Goal: Check status: Check status

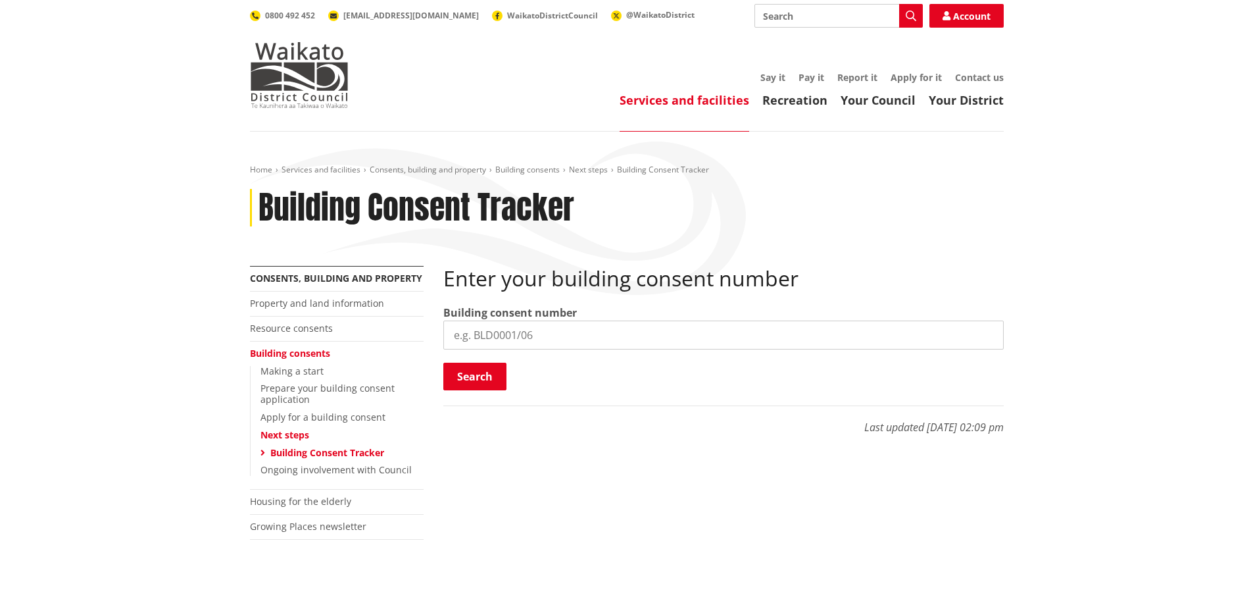
click at [545, 328] on input "search" at bounding box center [723, 334] width 561 height 29
click at [534, 337] on input "search" at bounding box center [723, 334] width 561 height 29
paste input "BC/0677/24"
type input "BC/0677/24"
click at [486, 379] on button "Search" at bounding box center [474, 377] width 63 height 28
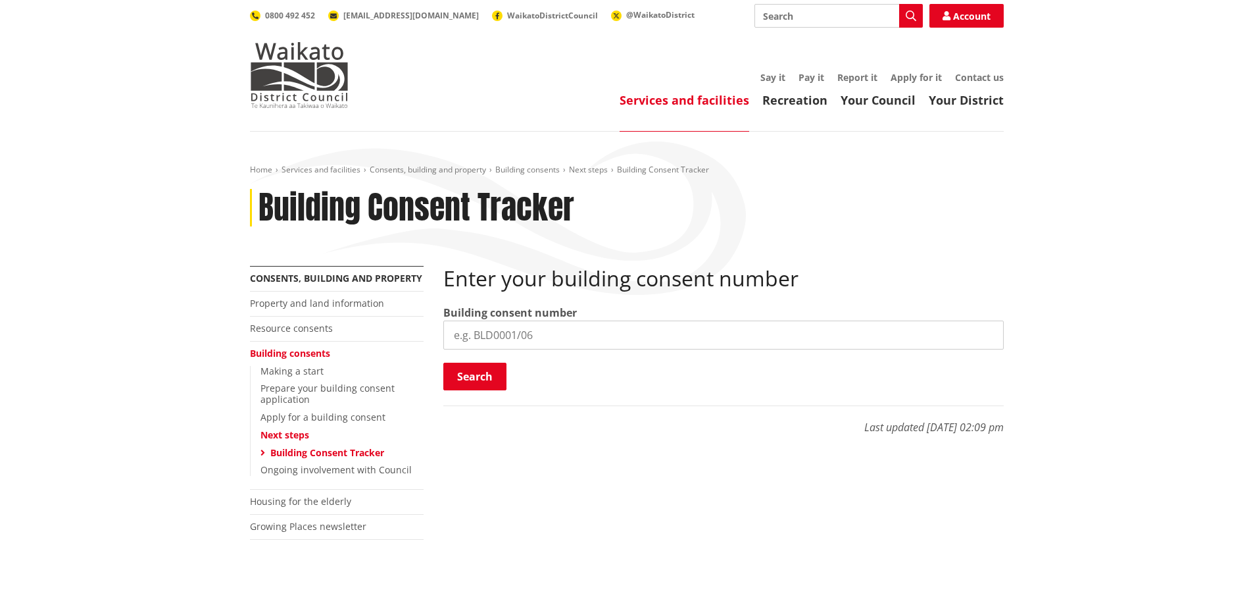
click at [545, 335] on input "search" at bounding box center [723, 334] width 561 height 29
click at [513, 337] on input "search" at bounding box center [723, 334] width 561 height 29
paste input "BC#BLD0011/24"
type input "BC#BLD0011/24"
click at [474, 373] on button "Search" at bounding box center [474, 377] width 63 height 28
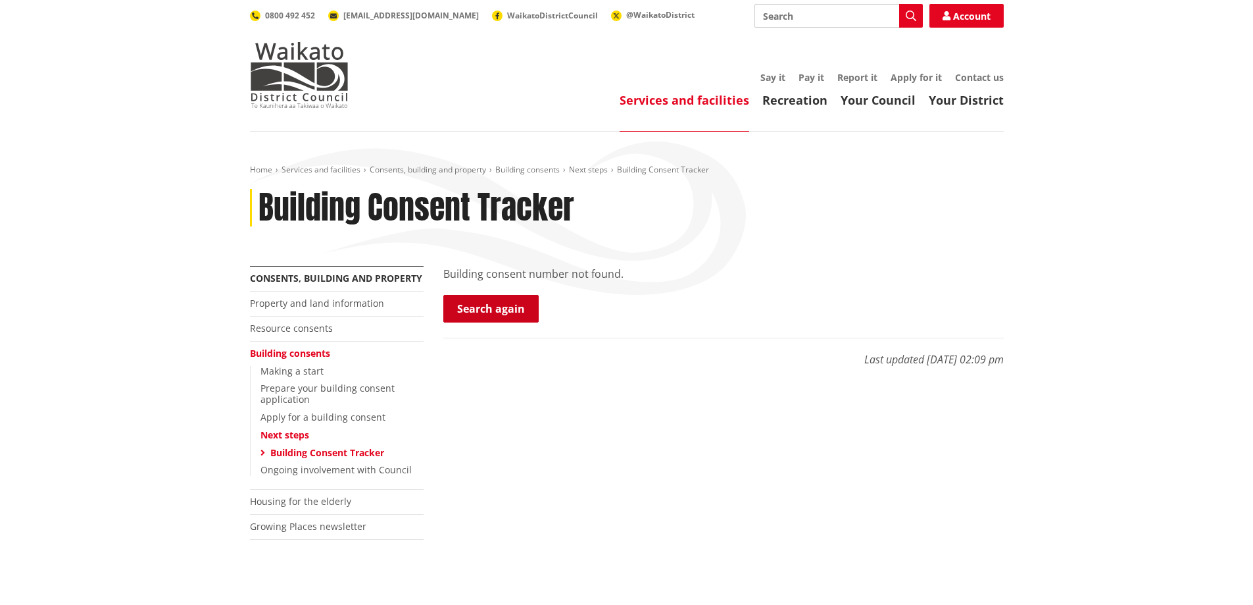
click at [486, 307] on link "Search again" at bounding box center [490, 309] width 95 height 28
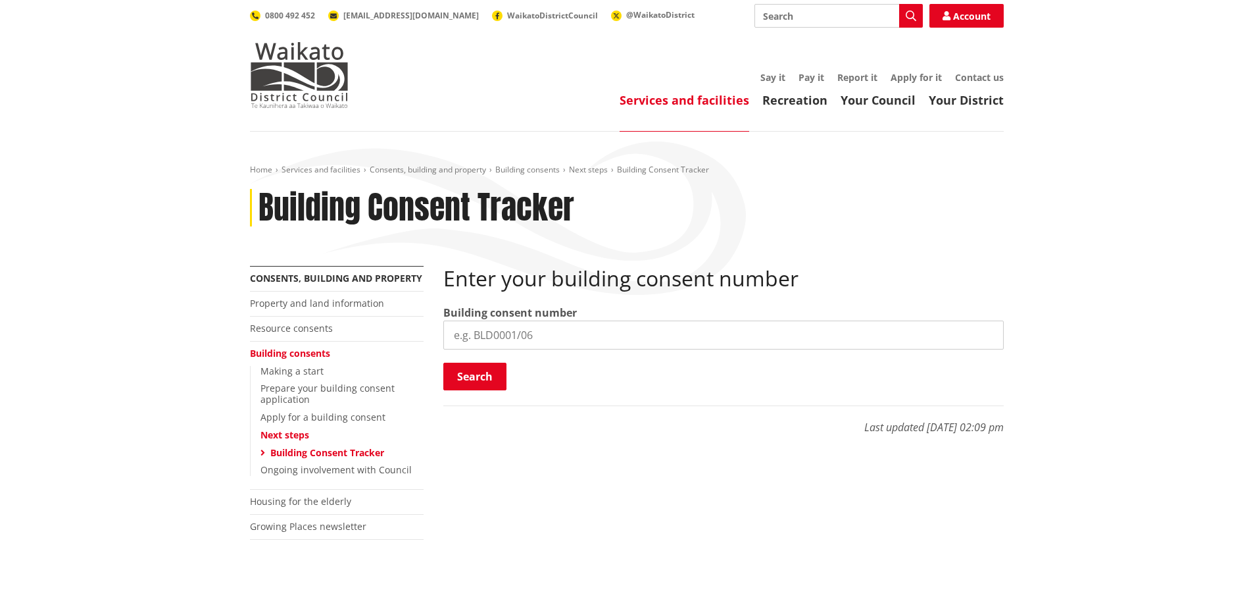
click at [482, 334] on input "search" at bounding box center [723, 334] width 561 height 29
paste input "BC#BLD0011/24"
drag, startPoint x: 475, startPoint y: 333, endPoint x: 422, endPoint y: 333, distance: 52.6
click at [422, 333] on div "More from this section Consents, building and property Property and land inform…" at bounding box center [627, 419] width 774 height 306
type input "BLD0011/24"
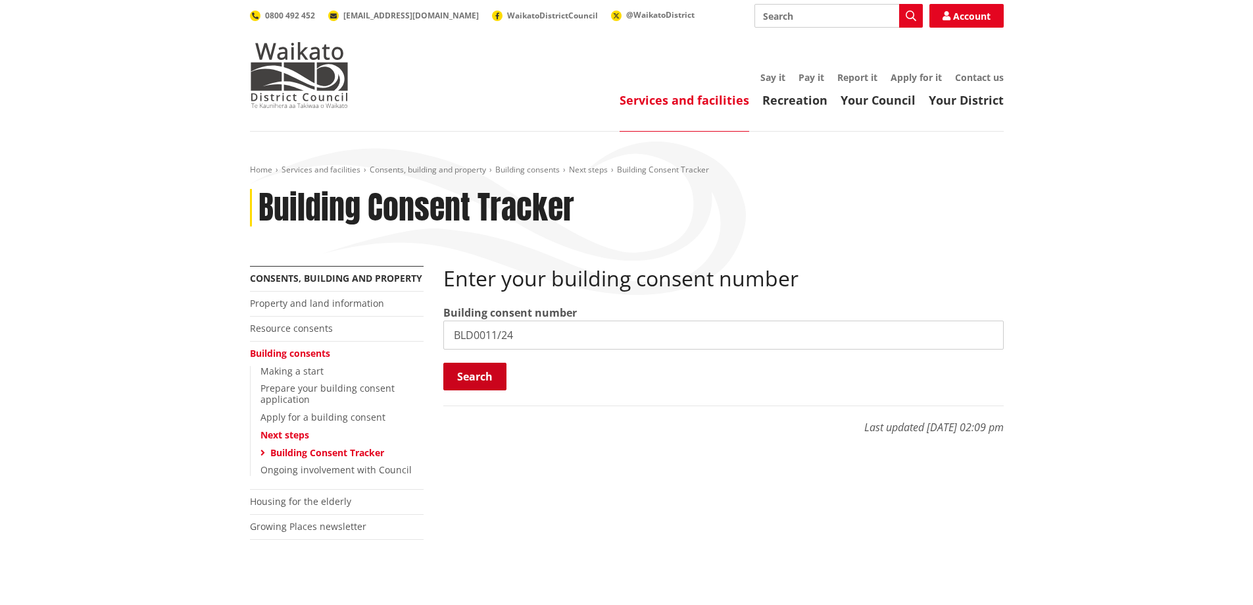
click at [471, 376] on button "Search" at bounding box center [474, 377] width 63 height 28
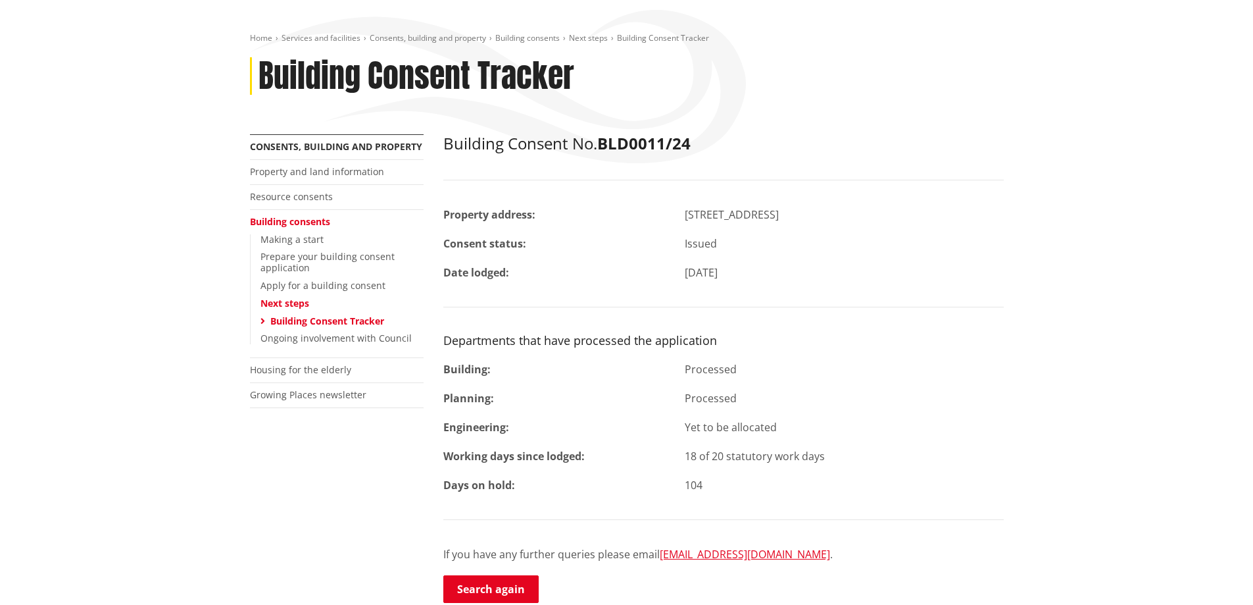
scroll to position [66, 0]
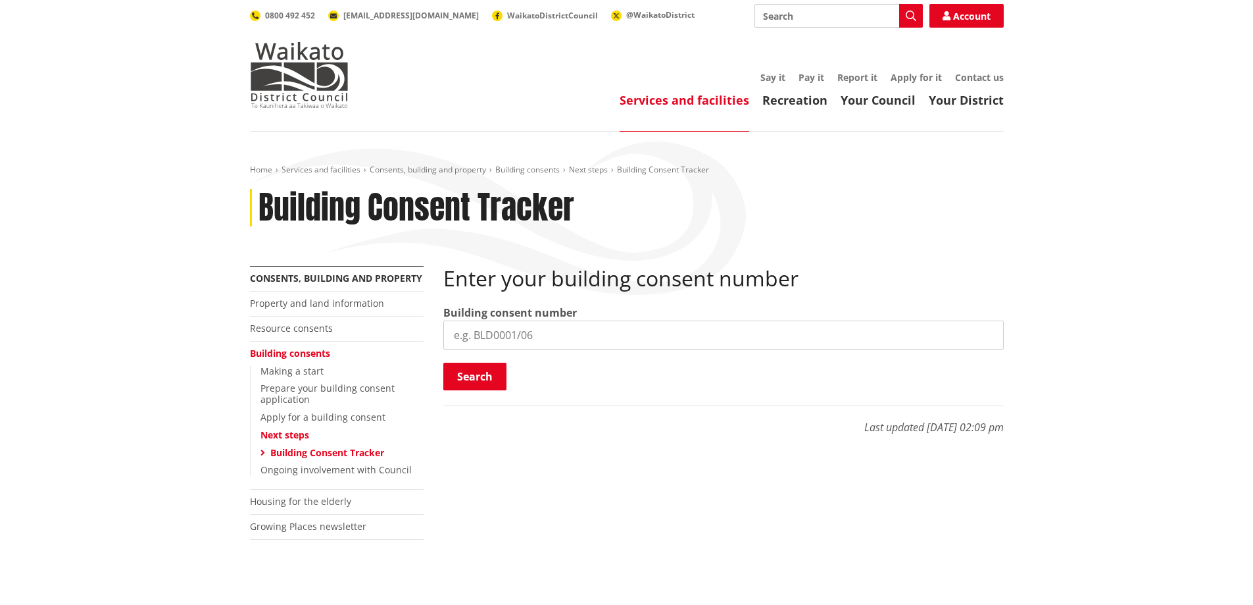
click at [578, 332] on input "search" at bounding box center [723, 334] width 561 height 29
click at [471, 332] on input "search" at bounding box center [723, 334] width 561 height 29
paste input "BC#BLD0134/24"
drag, startPoint x: 475, startPoint y: 334, endPoint x: 395, endPoint y: 331, distance: 80.3
click at [395, 331] on div "More from this section Consents, building and property Property and land inform…" at bounding box center [627, 419] width 774 height 306
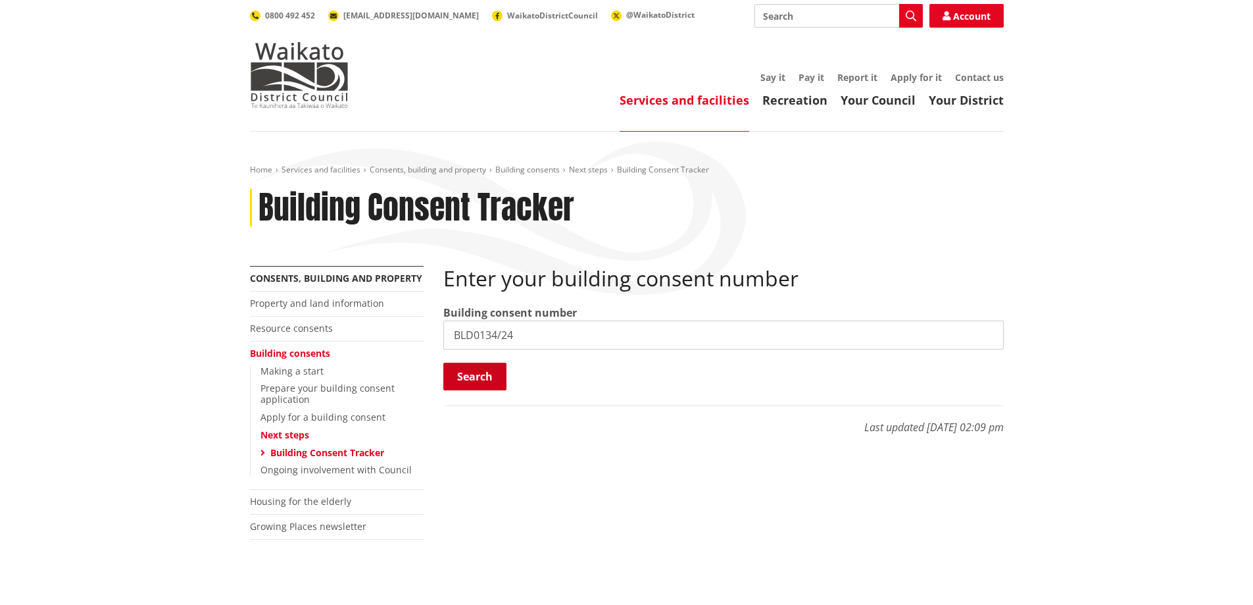
type input "BLD0134/24"
click at [469, 376] on button "Search" at bounding box center [474, 377] width 63 height 28
click at [508, 331] on input "search" at bounding box center [723, 334] width 561 height 29
paste input "BLD0011/24"
type input "BLD0011/24"
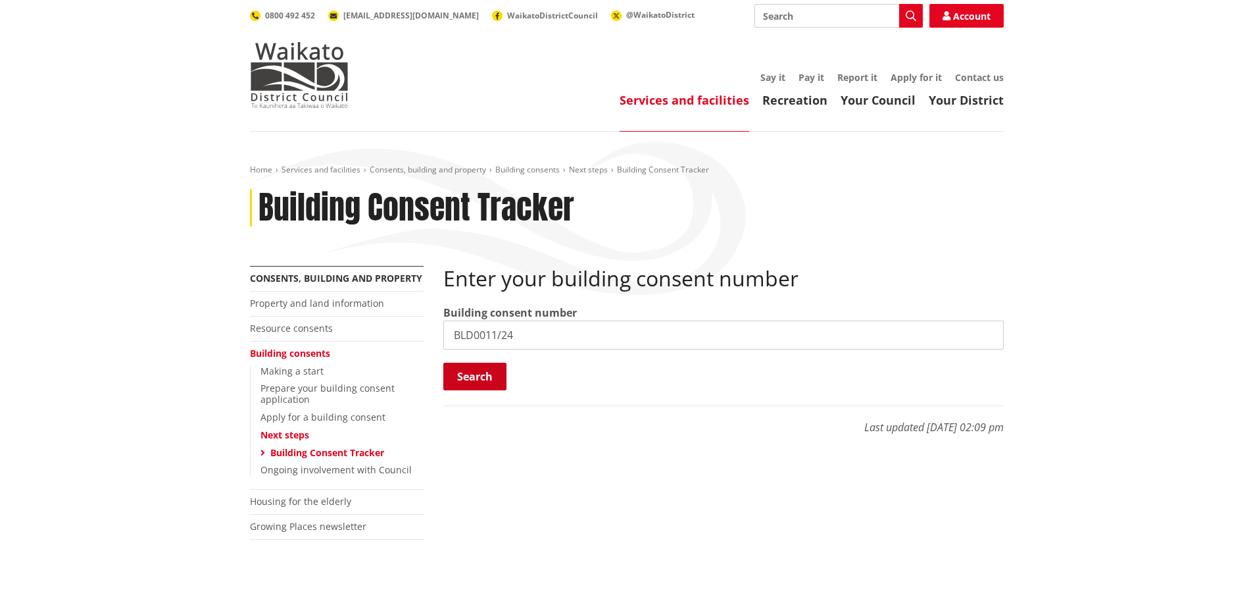
click at [472, 369] on button "Search" at bounding box center [474, 377] width 63 height 28
